Goal: Task Accomplishment & Management: Manage account settings

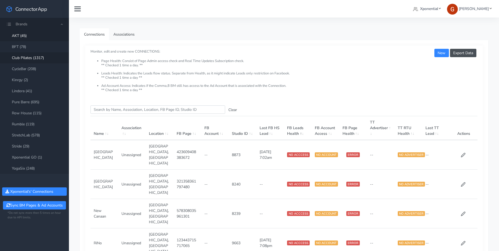
drag, startPoint x: 35, startPoint y: 57, endPoint x: 39, endPoint y: 54, distance: 5.0
click at [35, 57] on link "Club Pilates (1317)" at bounding box center [34, 57] width 69 height 11
click at [125, 111] on input "Search this table" at bounding box center [157, 109] width 135 height 8
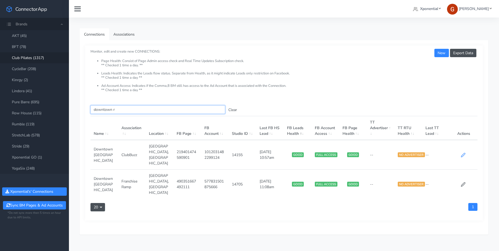
type input "downtown r"
click at [464, 153] on icon at bounding box center [463, 155] width 4 height 4
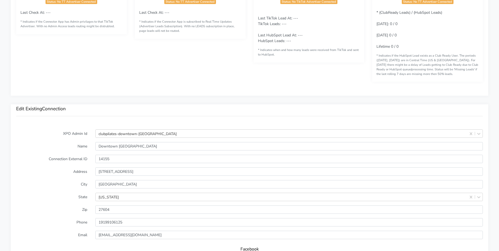
scroll to position [518, 0]
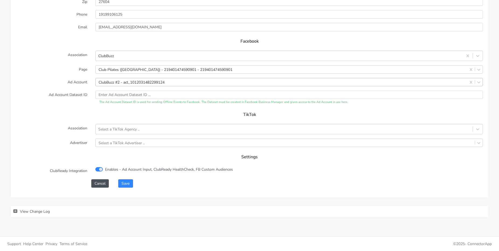
click at [138, 81] on div "ClubBuzz #2 - act_1012031482299124" at bounding box center [132, 82] width 66 height 6
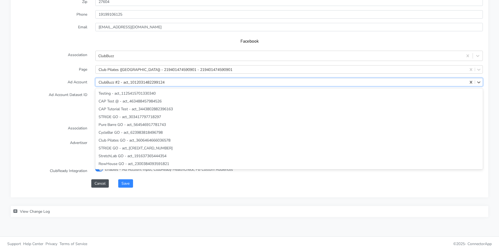
scroll to position [1774, 0]
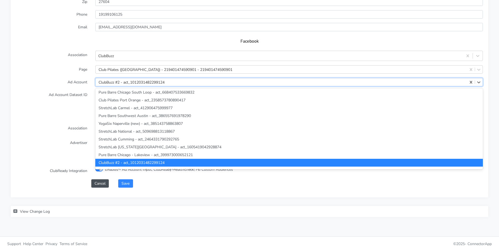
paste input "132864419612523"
type input "132864419612523"
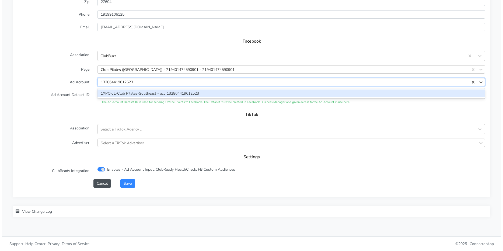
scroll to position [0, 0]
click at [123, 92] on div "1XPO-JL-Club Pilates-Southeast - act_132864419612523" at bounding box center [288, 93] width 387 height 8
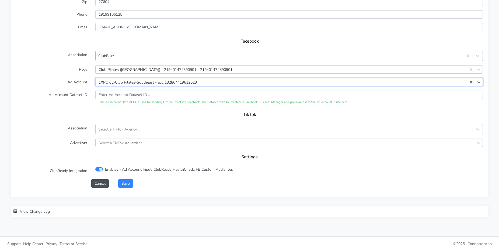
click at [130, 55] on div "ClubBuzz" at bounding box center [279, 55] width 367 height 9
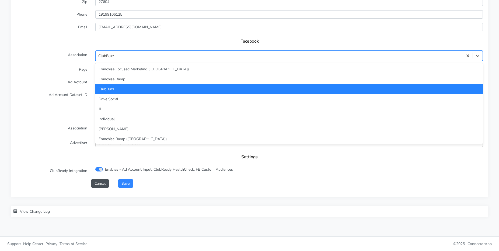
type input "JL"
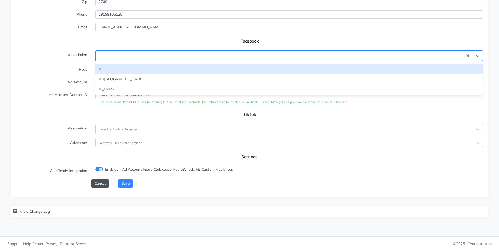
click at [107, 69] on div "JL" at bounding box center [288, 69] width 387 height 10
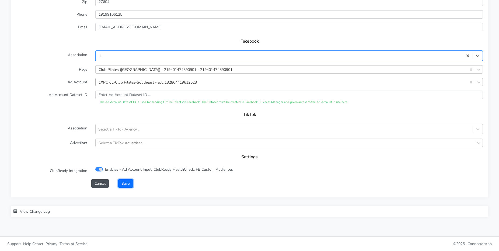
click at [128, 181] on button "Save" at bounding box center [125, 183] width 15 height 8
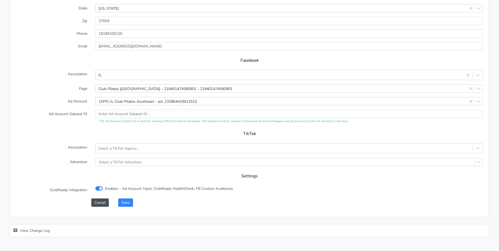
scroll to position [518, 0]
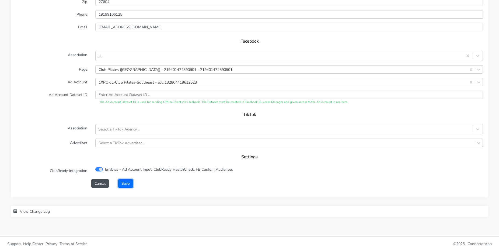
click at [130, 184] on button "Save" at bounding box center [125, 183] width 15 height 8
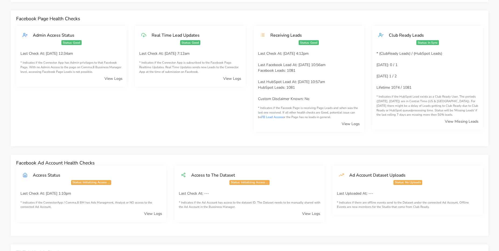
scroll to position [0, 0]
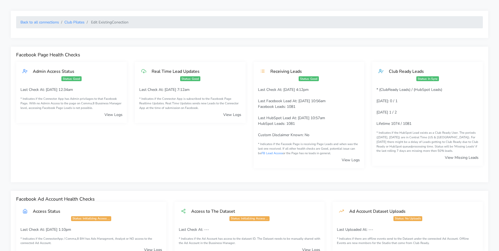
click at [73, 25] on ol "Back to all connections Club Pilates Edit Existing Conection" at bounding box center [249, 22] width 467 height 12
click at [71, 23] on link "Club Pilates" at bounding box center [74, 22] width 20 height 5
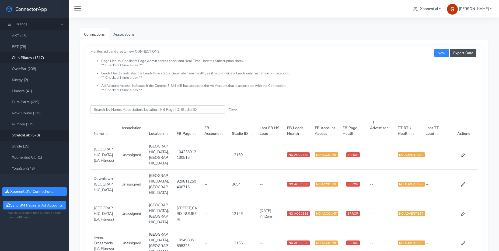
click at [36, 135] on link "StretchLab (578)" at bounding box center [34, 135] width 69 height 11
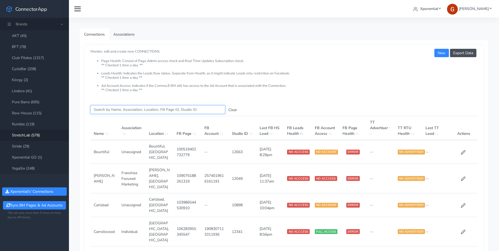
click at [132, 110] on input "Search this table" at bounding box center [157, 109] width 135 height 8
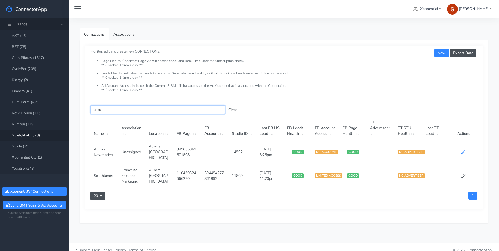
type input "aurora"
click at [463, 150] on icon at bounding box center [463, 152] width 4 height 4
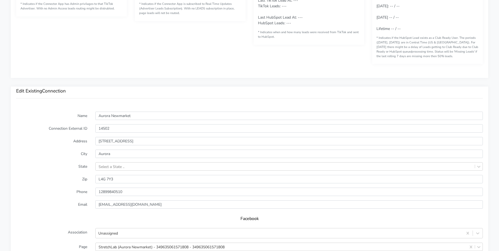
scroll to position [323, 0]
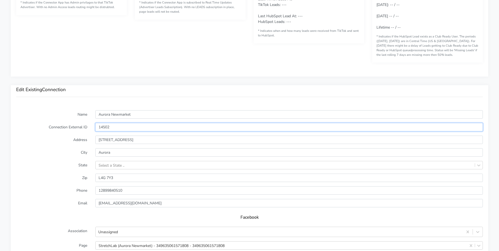
click at [106, 124] on input "14502" at bounding box center [288, 127] width 387 height 8
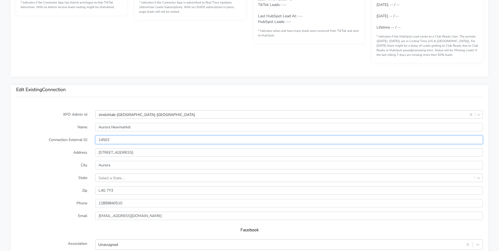
click at [106, 124] on form "XPO Admin Id stretchlab-[GEOGRAPHIC_DATA]-[GEOGRAPHIC_DATA] Name [GEOGRAPHIC_DA…" at bounding box center [249, 242] width 467 height 265
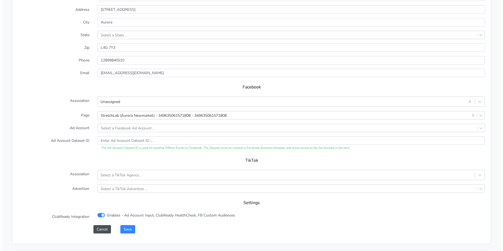
scroll to position [511, 0]
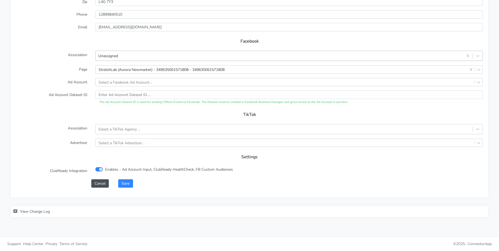
click at [123, 55] on div "Unassigned" at bounding box center [279, 55] width 367 height 9
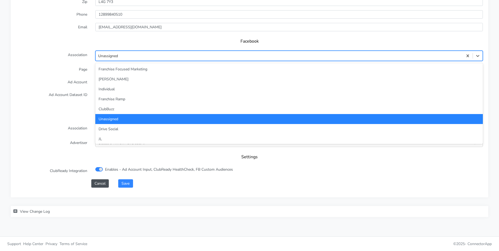
type input "fun"
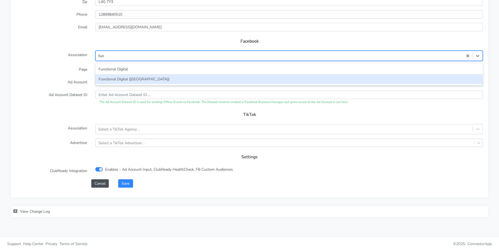
click at [122, 80] on div "Functional Digital ([GEOGRAPHIC_DATA])" at bounding box center [288, 79] width 387 height 10
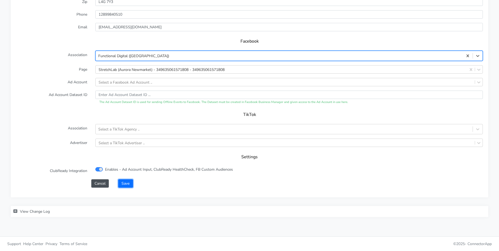
click at [125, 183] on button "Save" at bounding box center [125, 183] width 15 height 8
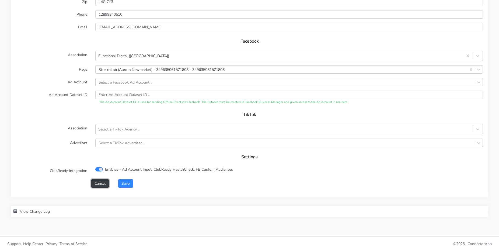
click at [100, 186] on button "Cancel" at bounding box center [100, 183] width 18 height 8
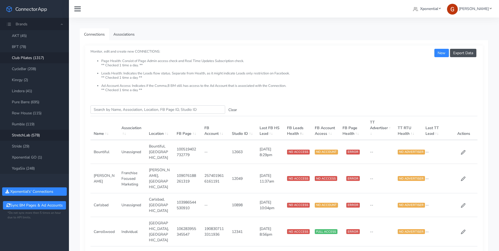
click at [25, 55] on link "Club Pilates (1317)" at bounding box center [34, 57] width 69 height 11
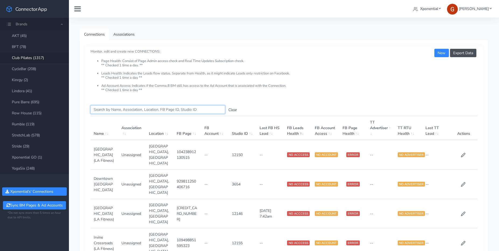
click at [122, 108] on input "Search this table" at bounding box center [157, 109] width 135 height 8
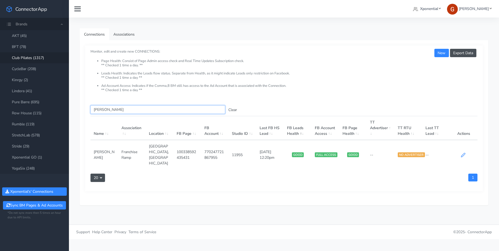
type input "[PERSON_NAME]"
click at [464, 152] on icon at bounding box center [463, 154] width 5 height 5
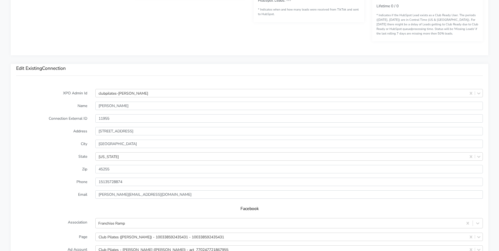
scroll to position [302, 0]
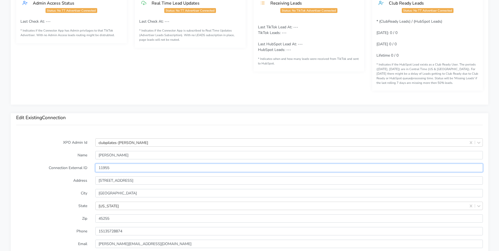
click at [109, 167] on input "11955" at bounding box center [288, 167] width 387 height 8
type input "11955"
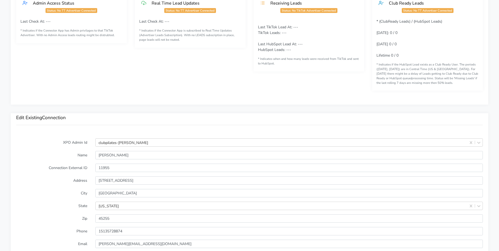
click at [132, 123] on div "Edit Existing Connection" at bounding box center [249, 123] width 477 height 20
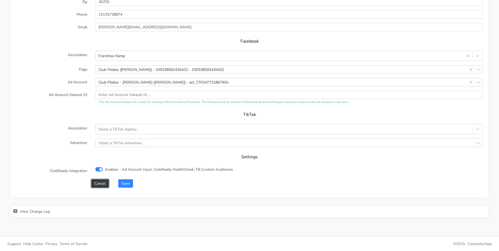
click at [103, 181] on button "Cancel" at bounding box center [100, 183] width 18 height 8
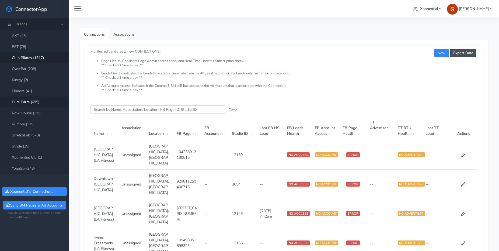
click at [36, 105] on link "Pure Barre (695)" at bounding box center [34, 101] width 69 height 11
